Goal: Task Accomplishment & Management: Manage account settings

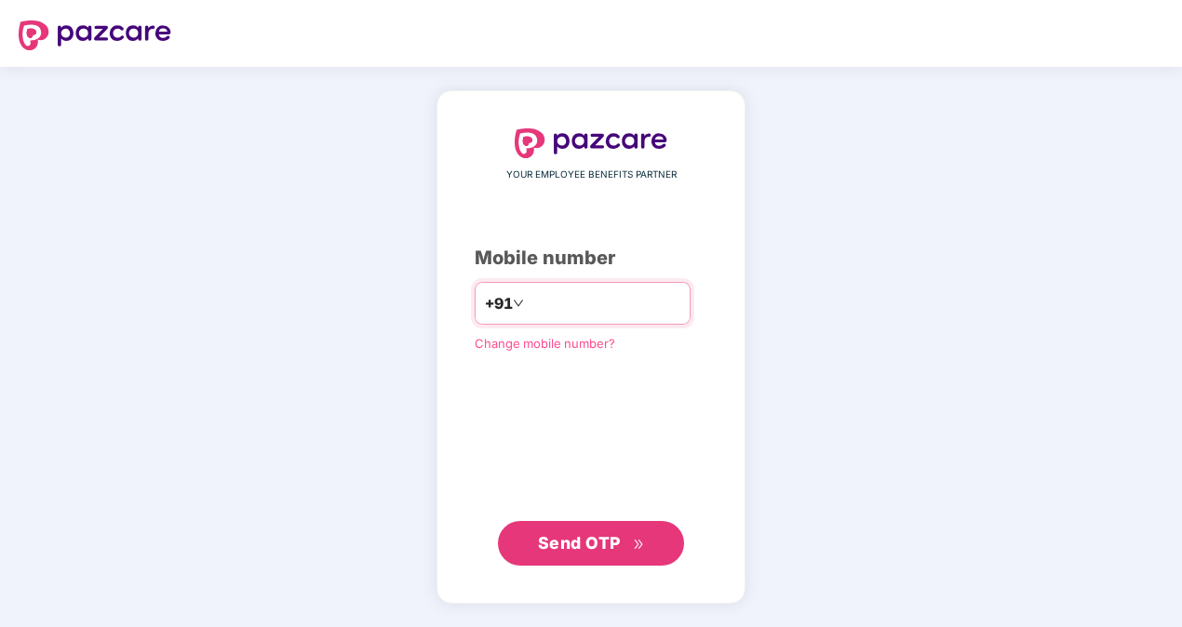
type input "**********"
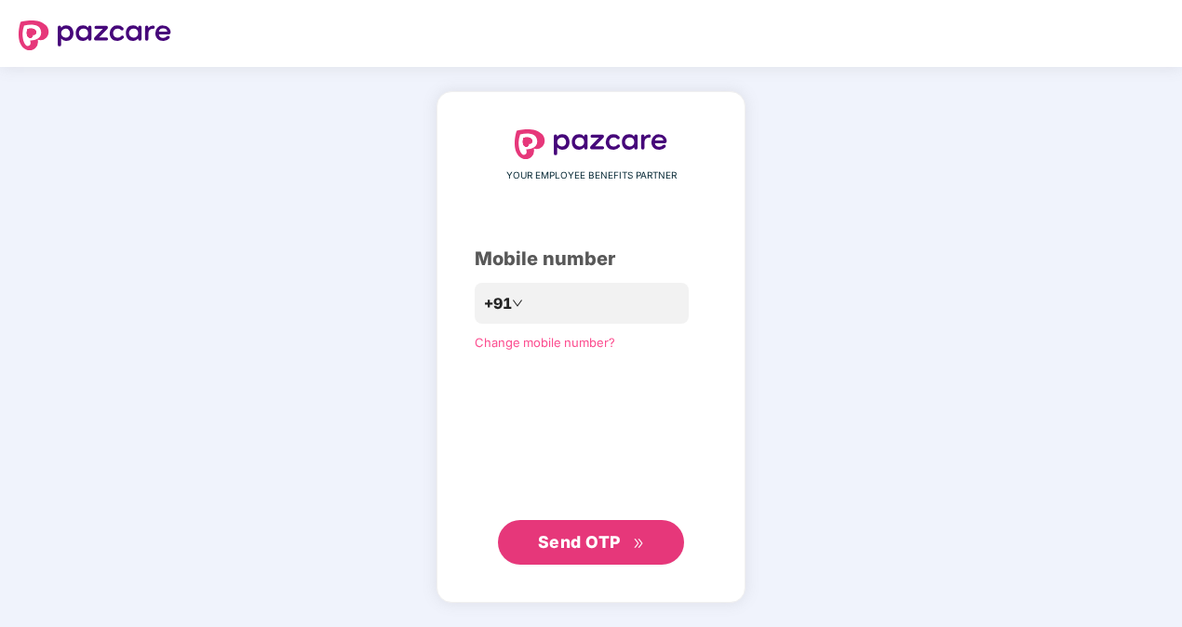
click at [598, 543] on span "Send OTP" at bounding box center [579, 542] width 83 height 20
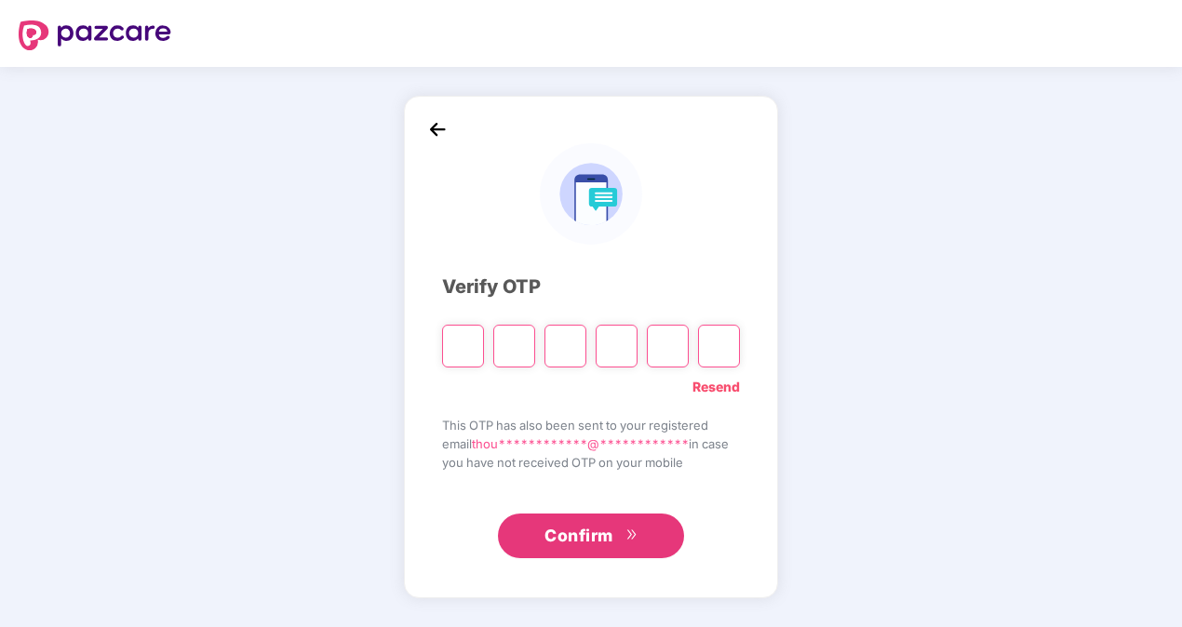
type input "*"
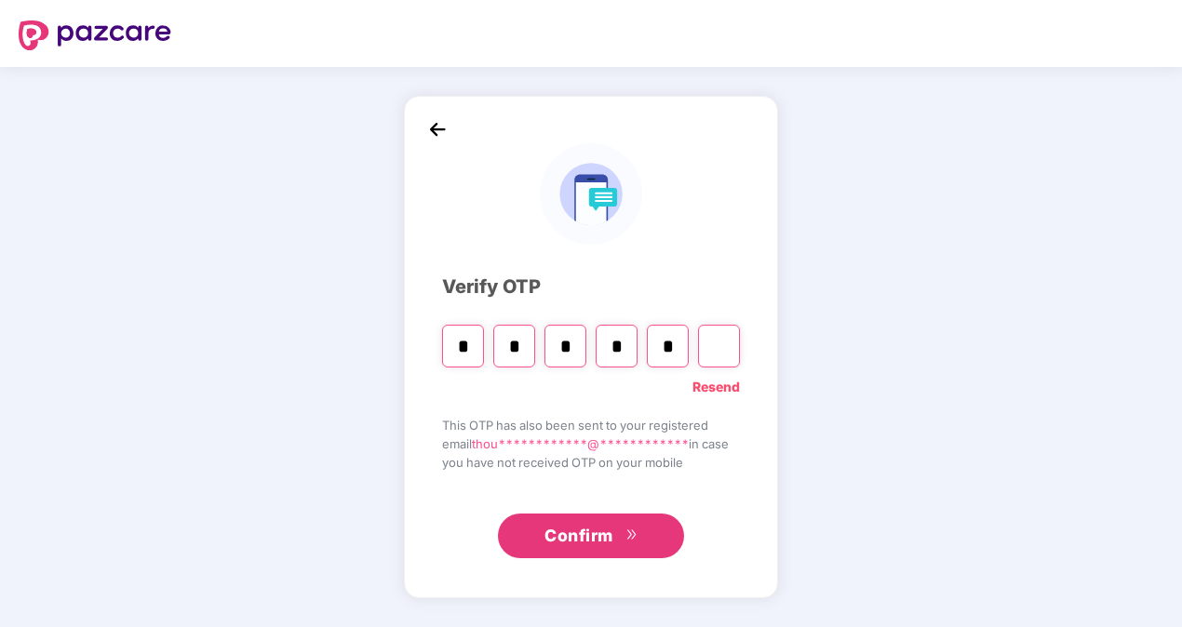
type input "*"
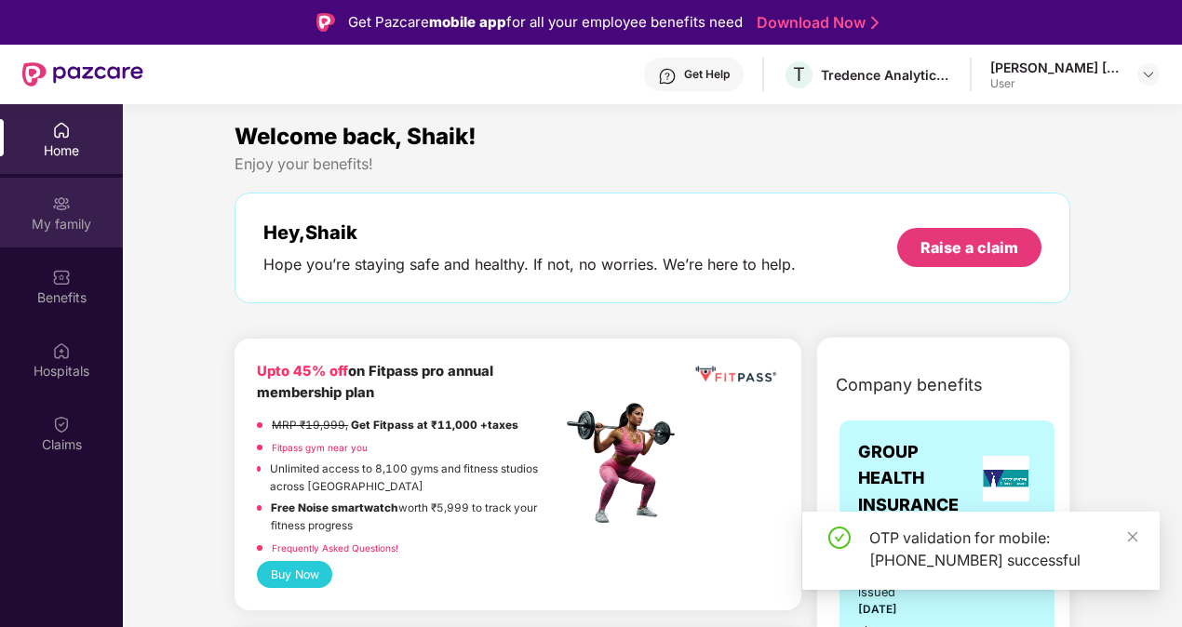
click at [70, 218] on div "My family" at bounding box center [61, 224] width 123 height 19
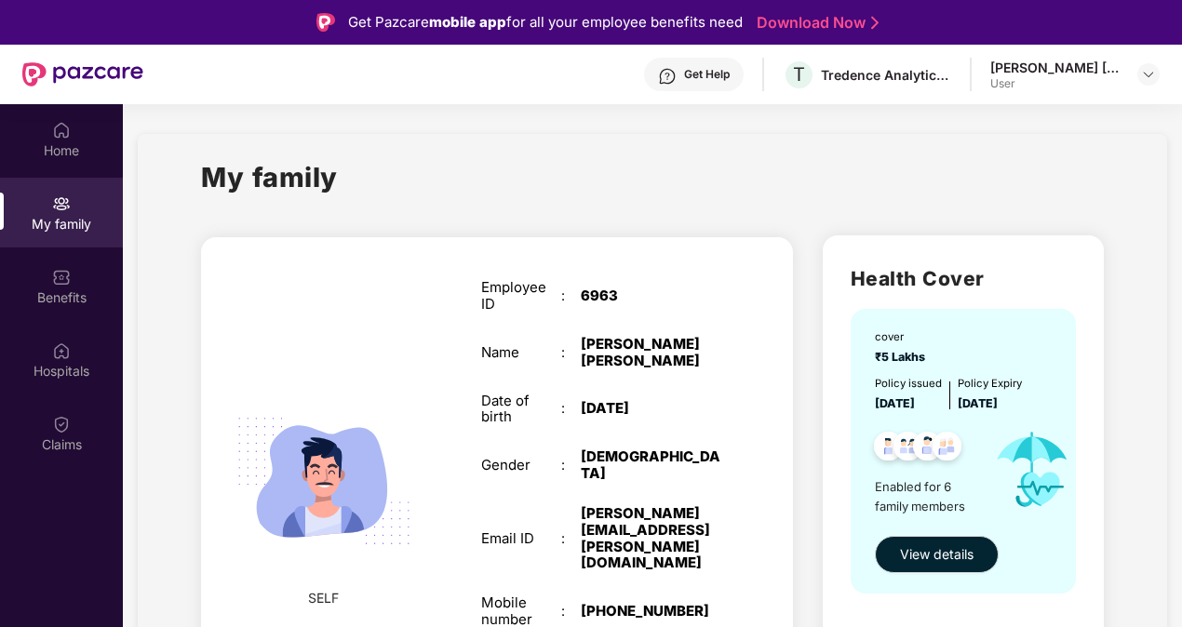
click at [836, 179] on div "My family" at bounding box center [652, 188] width 903 height 64
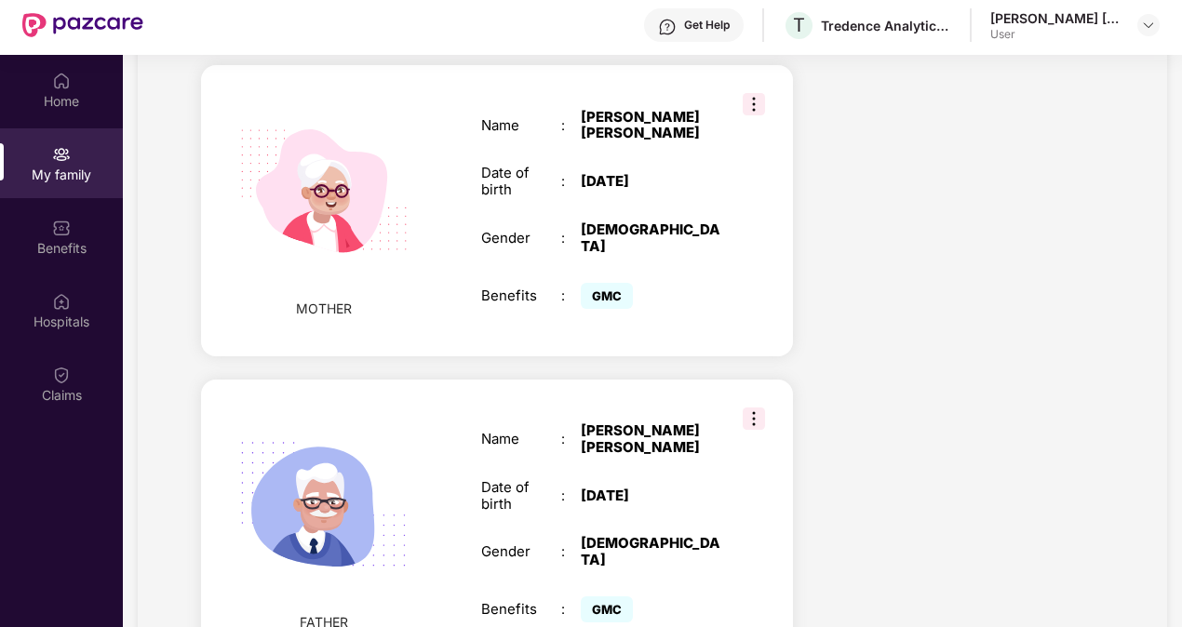
scroll to position [104, 0]
